Goal: Book appointment/travel/reservation

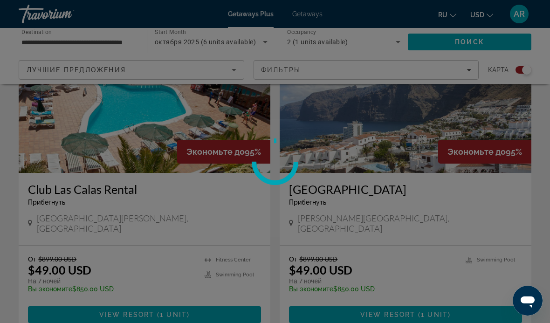
scroll to position [698, 0]
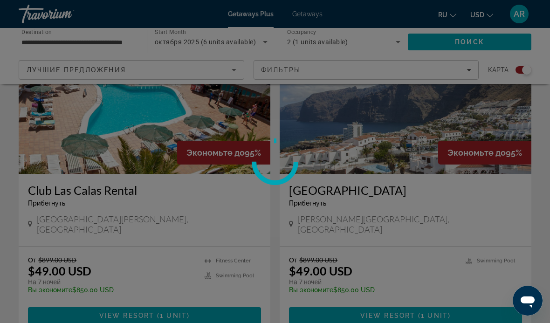
click at [378, 303] on div at bounding box center [275, 161] width 550 height 323
click at [428, 151] on div at bounding box center [275, 161] width 550 height 323
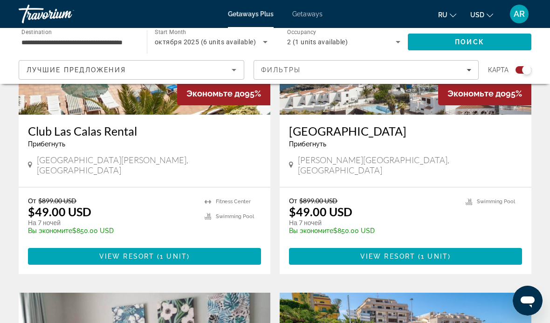
scroll to position [757, 0]
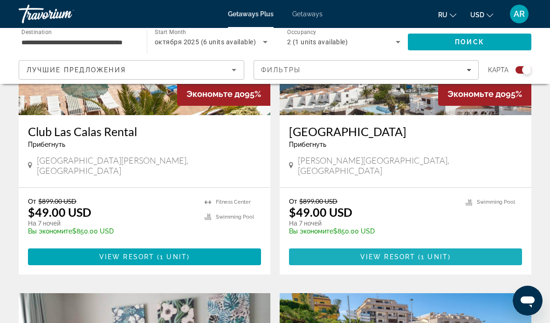
click at [407, 253] on span "View Resort" at bounding box center [388, 256] width 55 height 7
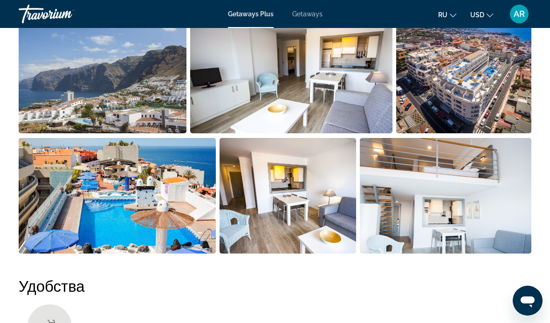
scroll to position [642, 0]
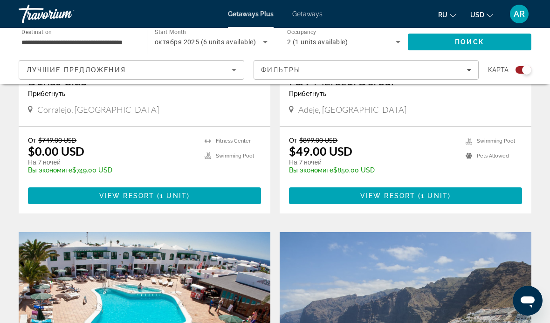
scroll to position [492, 0]
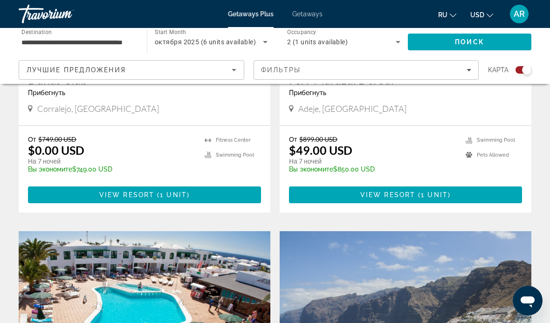
click at [169, 195] on span "1 unit" at bounding box center [173, 194] width 27 height 7
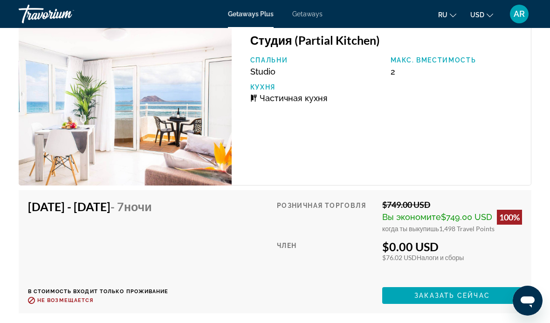
scroll to position [1818, 0]
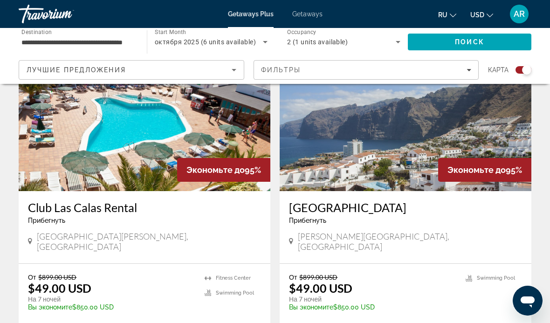
scroll to position [682, 0]
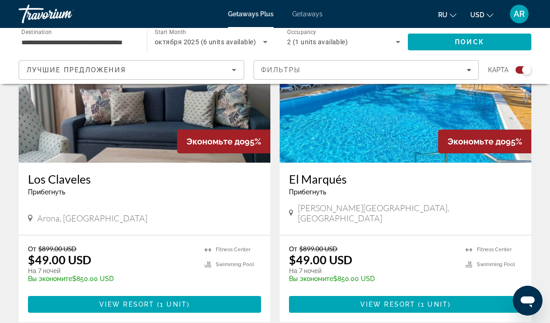
scroll to position [1049, 0]
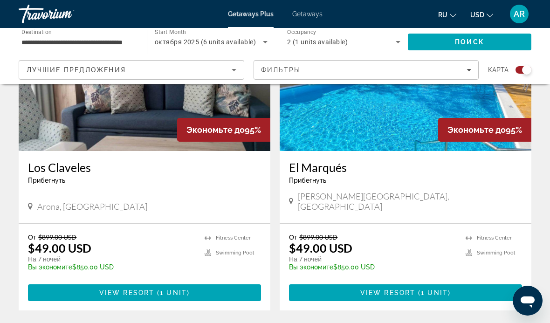
click at [403, 289] on span "View Resort" at bounding box center [388, 292] width 55 height 7
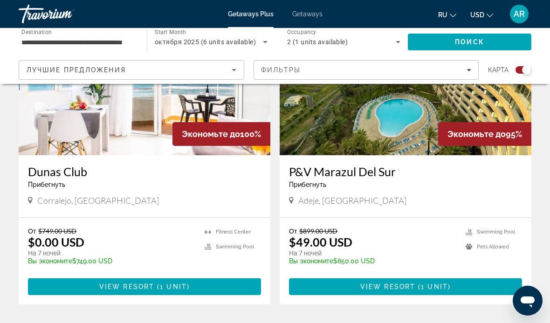
scroll to position [391, 0]
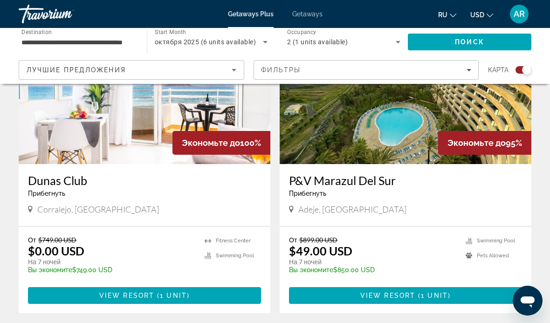
click at [203, 294] on span "Main content" at bounding box center [144, 296] width 233 height 22
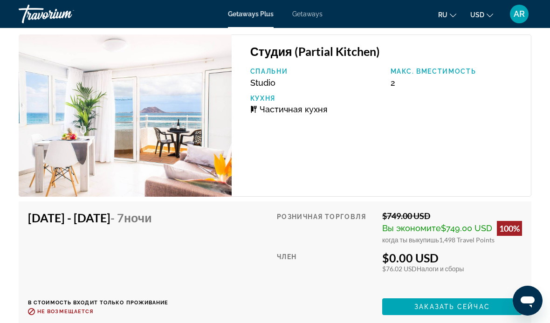
scroll to position [1799, 0]
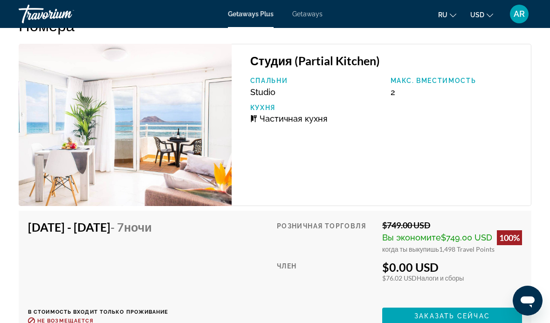
click at [205, 138] on img "Main content" at bounding box center [125, 125] width 213 height 162
click at [163, 129] on img "Main content" at bounding box center [125, 125] width 213 height 162
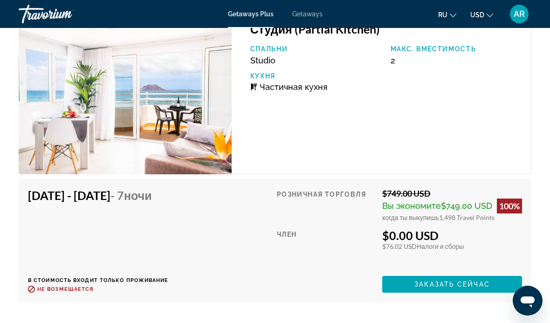
scroll to position [1831, 0]
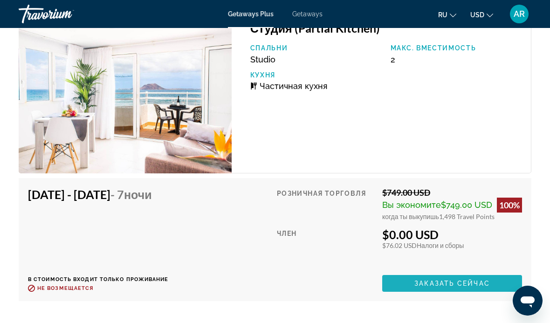
click at [416, 284] on span "Заказать сейчас" at bounding box center [453, 283] width 76 height 7
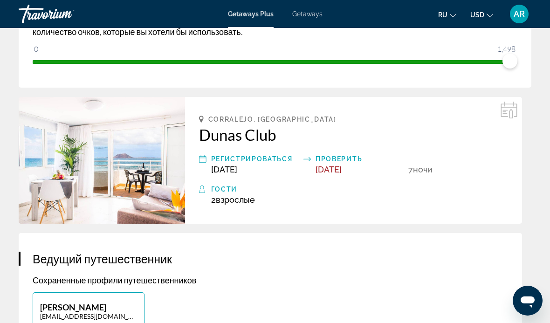
scroll to position [196, 0]
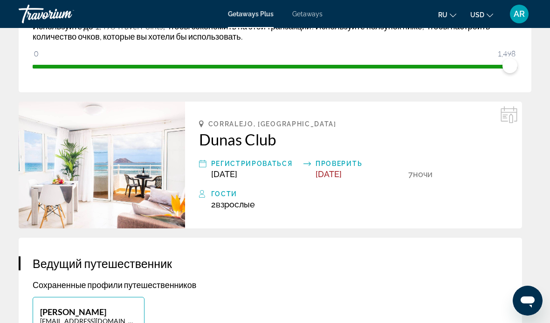
click at [153, 167] on img "Main content" at bounding box center [102, 165] width 167 height 127
click at [158, 169] on img "Main content" at bounding box center [102, 165] width 167 height 127
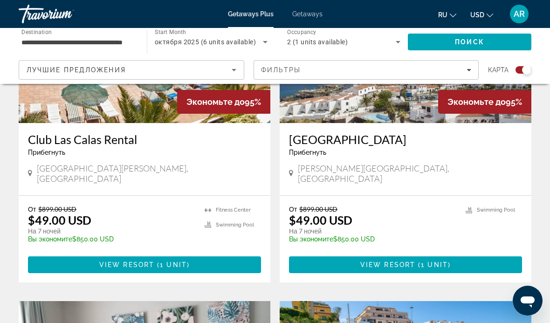
scroll to position [738, 0]
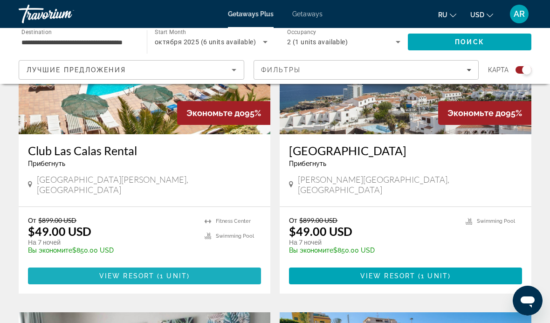
click at [200, 266] on span "Main content" at bounding box center [144, 276] width 233 height 22
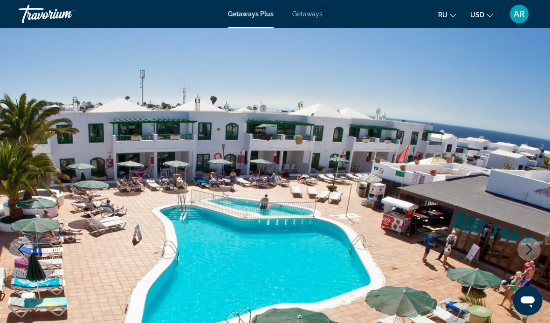
click at [174, 205] on img "Main content" at bounding box center [275, 249] width 550 height 443
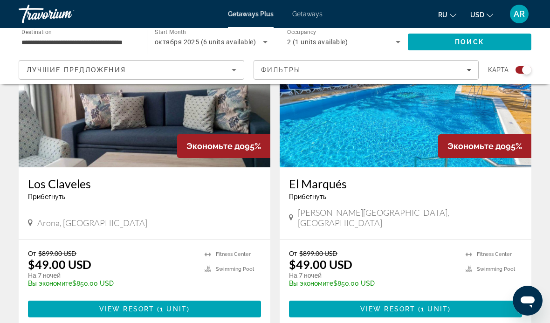
scroll to position [1036, 0]
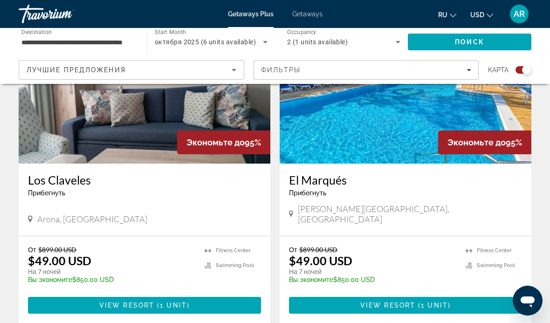
click at [493, 294] on span "Main content" at bounding box center [405, 305] width 233 height 22
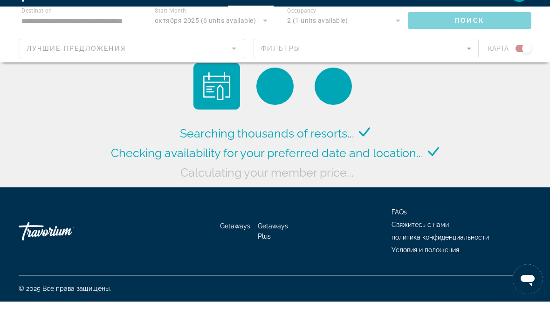
click at [273, 244] on span "Getaways Plus" at bounding box center [273, 253] width 30 height 18
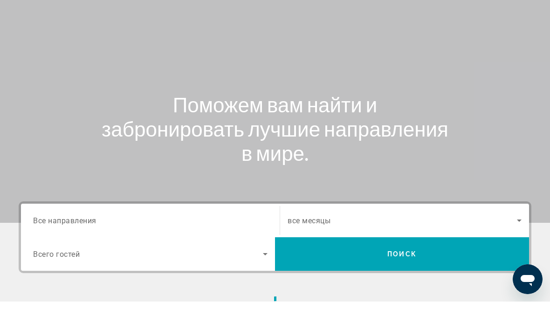
scroll to position [57, 0]
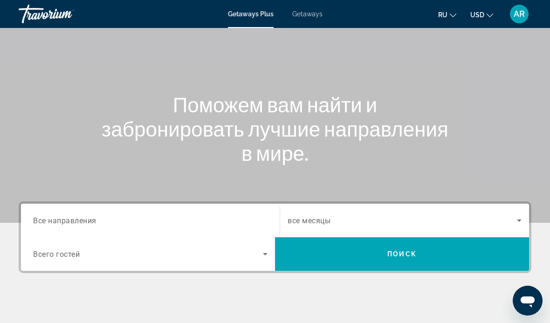
click at [197, 216] on input "Destination Все направления" at bounding box center [150, 221] width 235 height 11
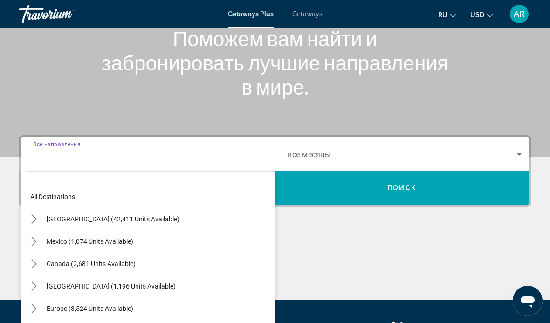
scroll to position [215, 0]
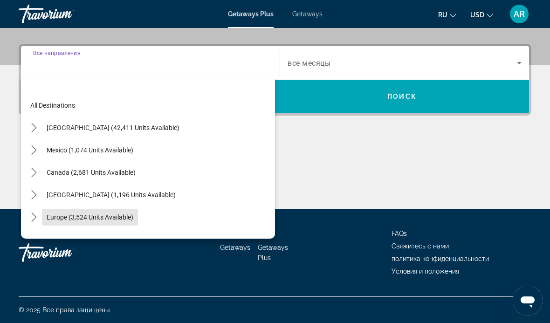
click at [108, 219] on span "Europe (3,524 units available)" at bounding box center [90, 217] width 87 height 7
type input "**********"
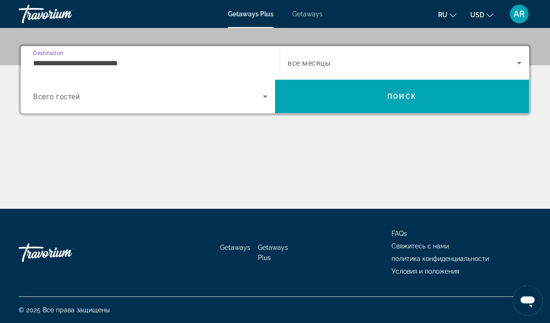
click at [317, 57] on span "Search widget" at bounding box center [403, 62] width 230 height 11
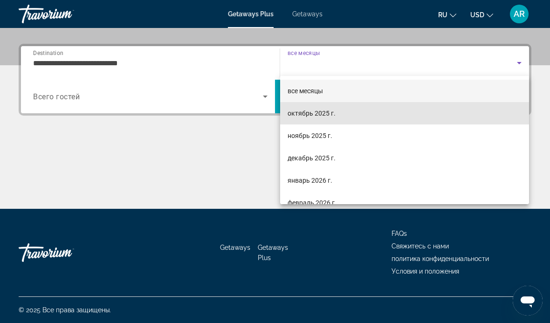
click at [311, 116] on span "октябрь 2025 г." at bounding box center [312, 113] width 48 height 11
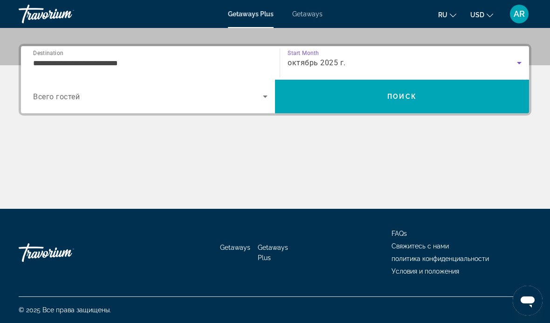
click at [166, 95] on span "Search widget" at bounding box center [148, 96] width 230 height 11
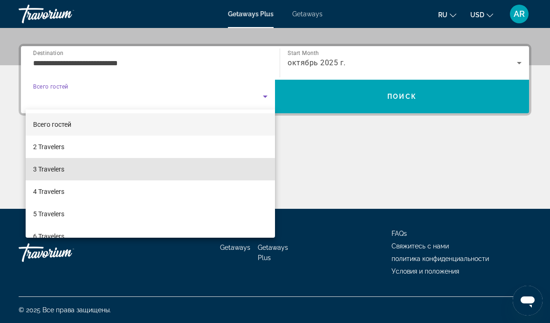
click at [57, 170] on span "3 Travelers" at bounding box center [48, 169] width 31 height 11
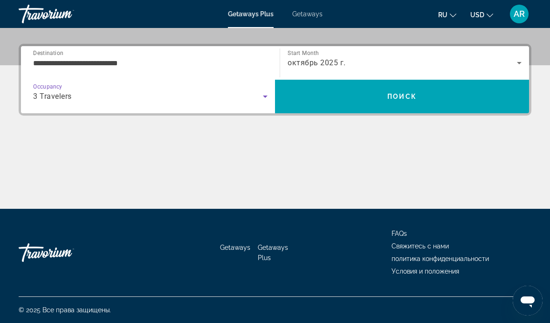
click at [262, 94] on icon "Search widget" at bounding box center [265, 96] width 11 height 11
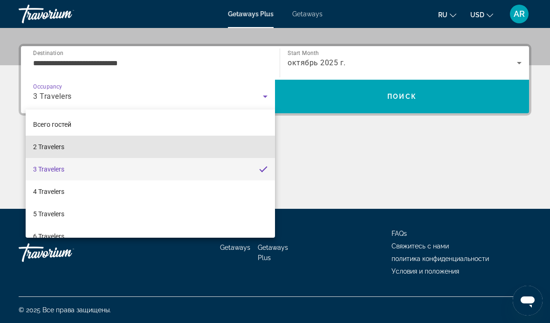
click at [90, 149] on mat-option "2 Travelers" at bounding box center [151, 147] width 250 height 22
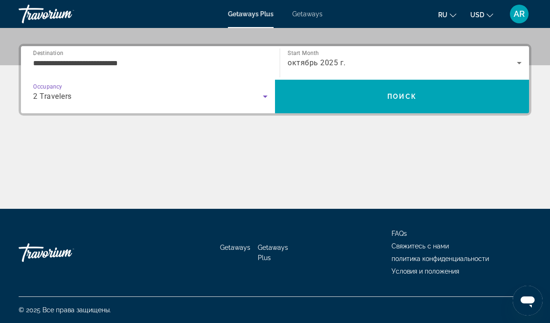
click at [397, 98] on span "Поиск" at bounding box center [402, 96] width 29 height 7
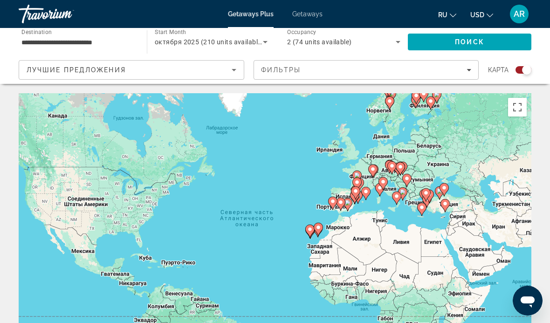
click at [100, 43] on input "**********" at bounding box center [77, 42] width 113 height 11
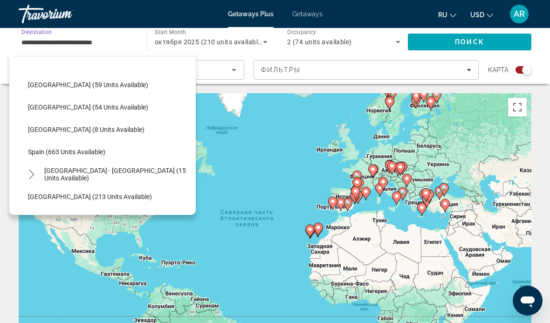
scroll to position [355, 0]
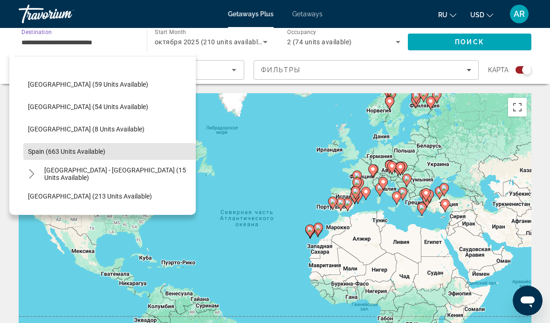
click at [83, 155] on span "Spain (663 units available)" at bounding box center [66, 151] width 77 height 7
type input "**********"
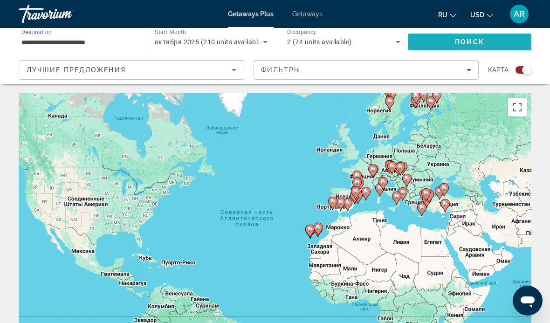
click at [459, 44] on span "Поиск" at bounding box center [469, 41] width 29 height 7
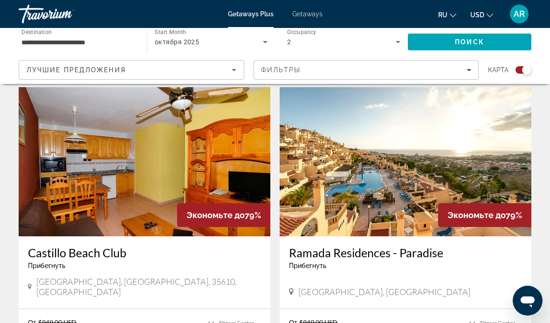
scroll to position [1936, 0]
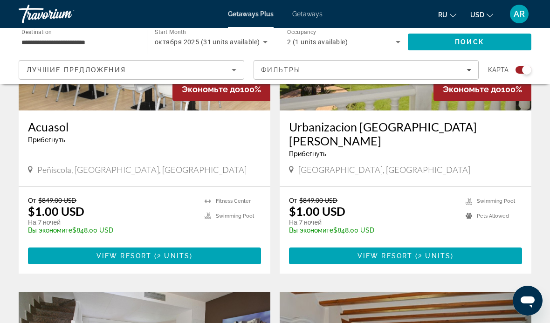
scroll to position [1114, 0]
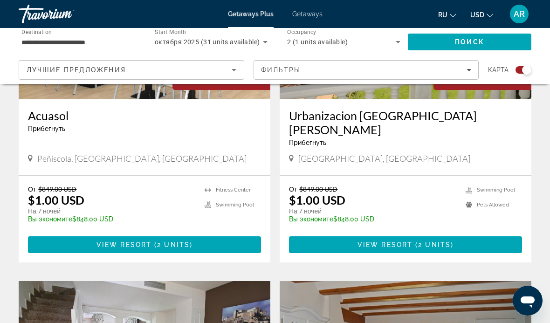
click at [429, 241] on span "2 units" at bounding box center [434, 244] width 33 height 7
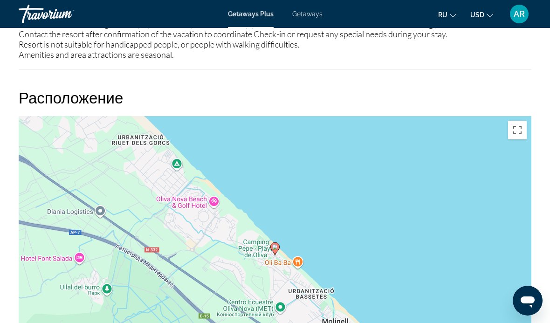
scroll to position [1336, 0]
